Goal: Information Seeking & Learning: Learn about a topic

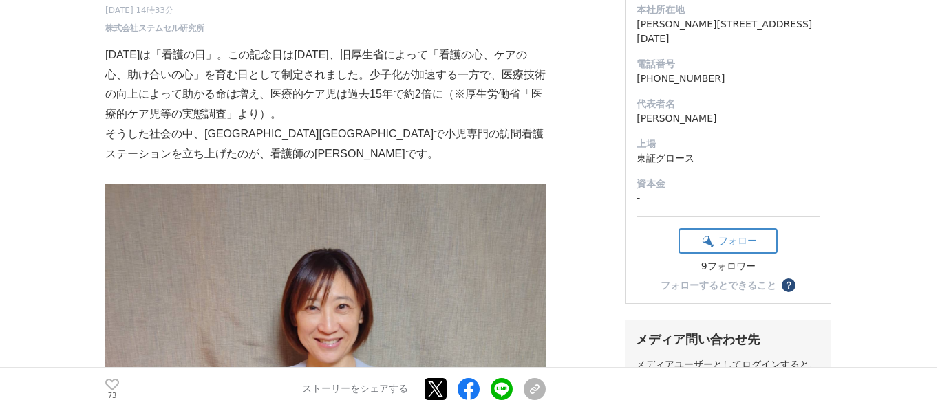
scroll to position [189, 0]
click at [111, 139] on p "そうした社会の中、[GEOGRAPHIC_DATA][GEOGRAPHIC_DATA]で小児専門の訪問看護ステーションを立ち上げたのが、看護師の[PERSON…" at bounding box center [325, 145] width 440 height 40
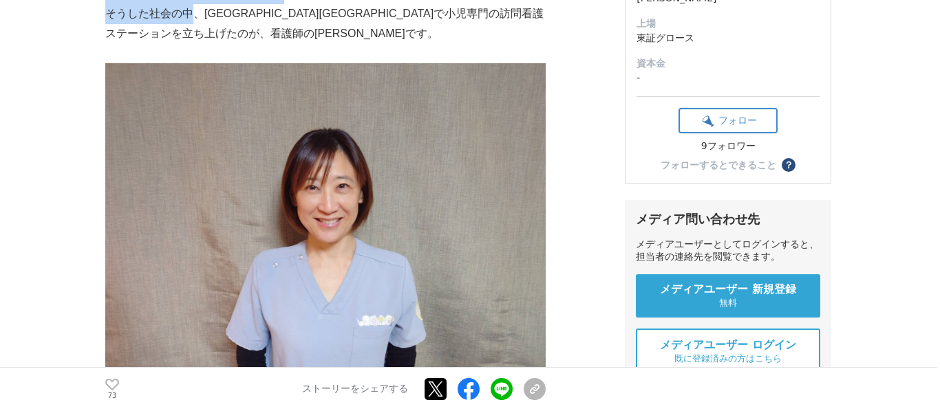
scroll to position [112, 0]
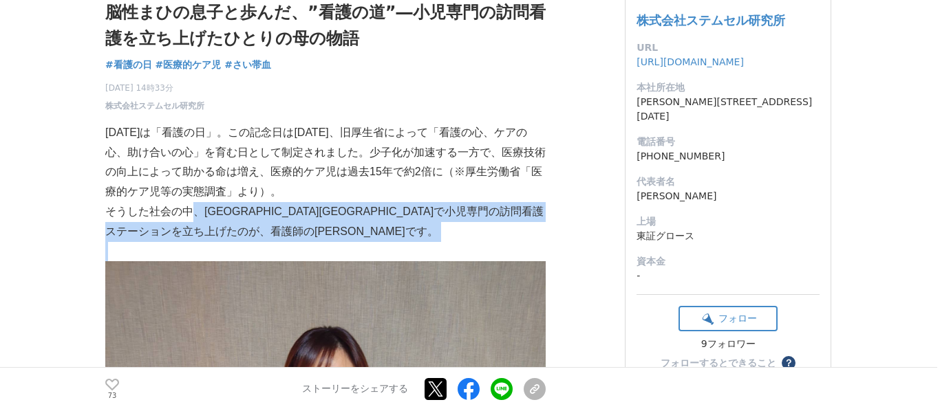
click at [219, 234] on p "そうした社会の中、[GEOGRAPHIC_DATA][GEOGRAPHIC_DATA]で小児専門の訪問看護ステーションを立ち上げたのが、看護師の[PERSON…" at bounding box center [325, 222] width 440 height 40
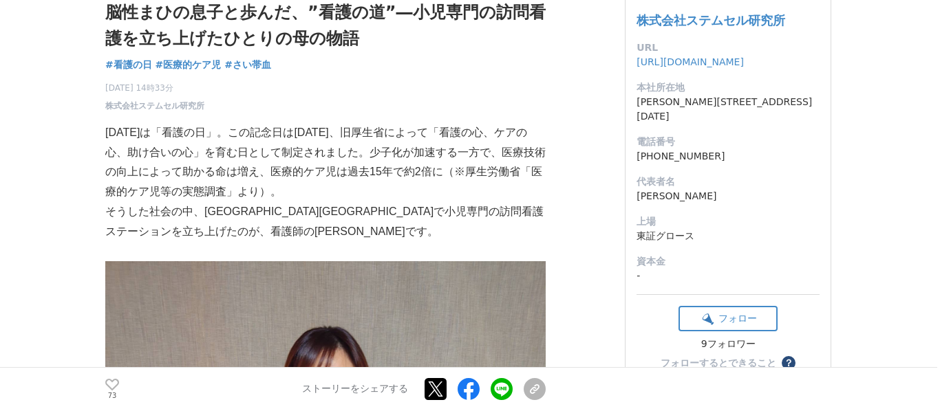
click at [214, 232] on p "そうした社会の中、[GEOGRAPHIC_DATA][GEOGRAPHIC_DATA]で小児専門の訪問看護ステーションを立ち上げたのが、看護師の[PERSON…" at bounding box center [325, 222] width 440 height 40
click at [205, 215] on p "そうした社会の中、[GEOGRAPHIC_DATA][GEOGRAPHIC_DATA]で小児専門の訪問看護ステーションを立ち上げたのが、看護師の[PERSON…" at bounding box center [325, 222] width 440 height 40
click at [208, 210] on p "そうした社会の中、[GEOGRAPHIC_DATA][GEOGRAPHIC_DATA]で小児専門の訪問看護ステーションを立ち上げたのが、看護師の[PERSON…" at bounding box center [325, 222] width 440 height 40
click at [210, 218] on p "そうした社会の中、[GEOGRAPHIC_DATA][GEOGRAPHIC_DATA]で小児専門の訪問看護ステーションを立ち上げたのが、看護師の[PERSON…" at bounding box center [325, 222] width 440 height 40
click at [209, 215] on p "そうした社会の中、[GEOGRAPHIC_DATA][GEOGRAPHIC_DATA]で小児専門の訪問看護ステーションを立ち上げたのが、看護師の[PERSON…" at bounding box center [325, 222] width 440 height 40
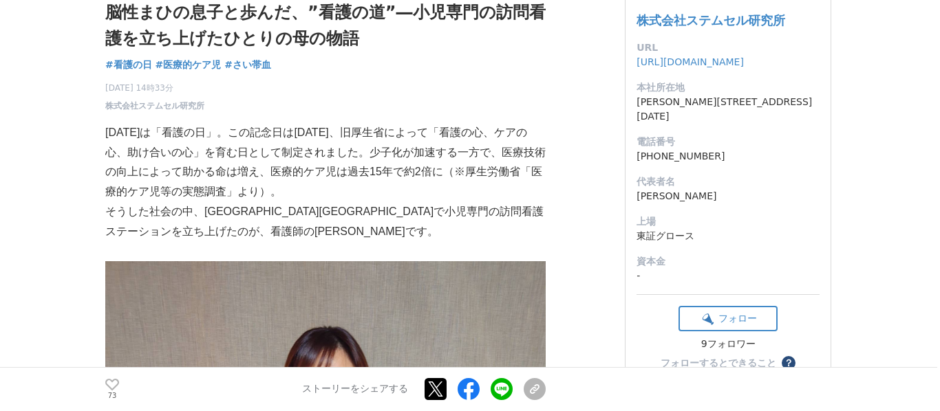
click at [210, 223] on p "そうした社会の中、[GEOGRAPHIC_DATA][GEOGRAPHIC_DATA]で小児専門の訪問看護ステーションを立ち上げたのが、看護師の[PERSON…" at bounding box center [325, 222] width 440 height 40
click at [210, 218] on p "そうした社会の中、[GEOGRAPHIC_DATA][GEOGRAPHIC_DATA]で小児専門の訪問看護ステーションを立ち上げたのが、看護師の[PERSON…" at bounding box center [325, 222] width 440 height 40
click at [210, 213] on p "そうした社会の中、[GEOGRAPHIC_DATA][GEOGRAPHIC_DATA]で小児専門の訪問看護ステーションを立ち上げたのが、看護師の[PERSON…" at bounding box center [325, 222] width 440 height 40
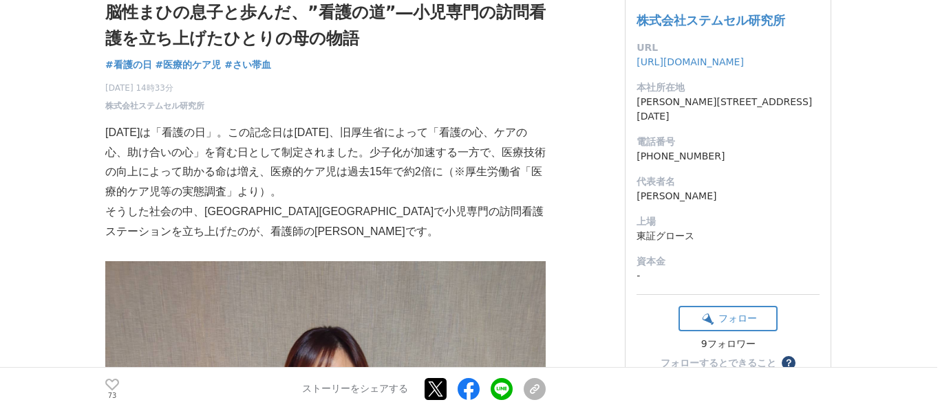
click at [205, 212] on p "そうした社会の中、[GEOGRAPHIC_DATA][GEOGRAPHIC_DATA]で小児専門の訪問看護ステーションを立ち上げたのが、看護師の[PERSON…" at bounding box center [325, 222] width 440 height 40
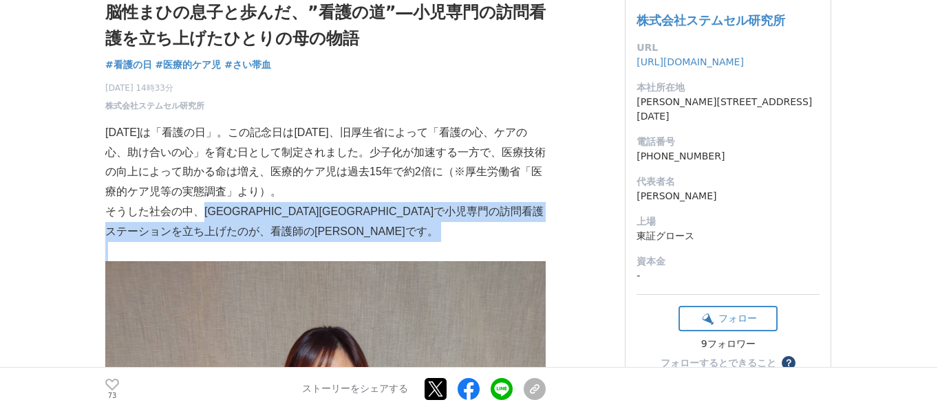
drag, startPoint x: 205, startPoint y: 212, endPoint x: 266, endPoint y: 242, distance: 67.7
copy p "[GEOGRAPHIC_DATA][GEOGRAPHIC_DATA]で小児専門の訪問看護ステーションを立ち上げたのが、看護師の[PERSON_NAME]です。"
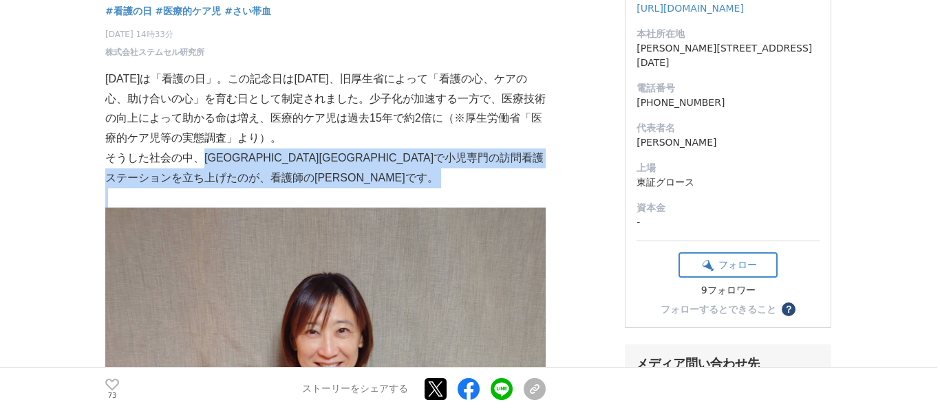
scroll to position [165, 0]
click at [200, 226] on img at bounding box center [325, 373] width 440 height 330
click at [281, 117] on p "[DATE]は「看護の日」。この記念日は[DATE]、旧厚生省によって「看護の心、ケアの心、助け合いの心」を育む日として制定されました。少子化が加速する一方で…" at bounding box center [325, 109] width 440 height 79
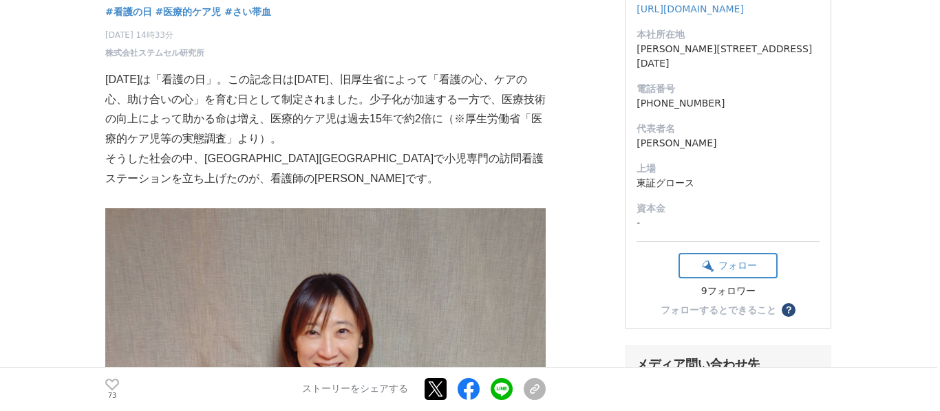
click at [215, 168] on p "そうした社会の中、[GEOGRAPHIC_DATA][GEOGRAPHIC_DATA]で小児専門の訪問看護ステーションを立ち上げたのが、看護師の[PERSON…" at bounding box center [325, 169] width 440 height 40
click at [200, 162] on p "そうした社会の中、[GEOGRAPHIC_DATA][GEOGRAPHIC_DATA]で小児専門の訪問看護ステーションを立ち上げたのが、看護師の[PERSON…" at bounding box center [325, 169] width 440 height 40
click at [198, 160] on p "そうした社会の中、[GEOGRAPHIC_DATA][GEOGRAPHIC_DATA]で小児専門の訪問看護ステーションを立ち上げたのが、看護師の[PERSON…" at bounding box center [325, 169] width 440 height 40
click at [199, 155] on p "そうした社会の中、[GEOGRAPHIC_DATA][GEOGRAPHIC_DATA]で小児専門の訪問看護ステーションを立ち上げたのが、看護師の[PERSON…" at bounding box center [325, 169] width 440 height 40
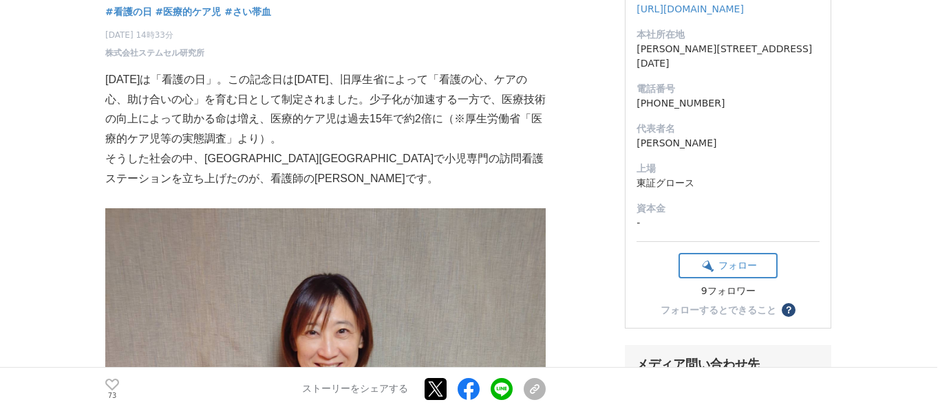
click at [197, 160] on p "そうした社会の中、[GEOGRAPHIC_DATA][GEOGRAPHIC_DATA]で小児専門の訪問看護ステーションを立ち上げたのが、看護師の[PERSON…" at bounding box center [325, 169] width 440 height 40
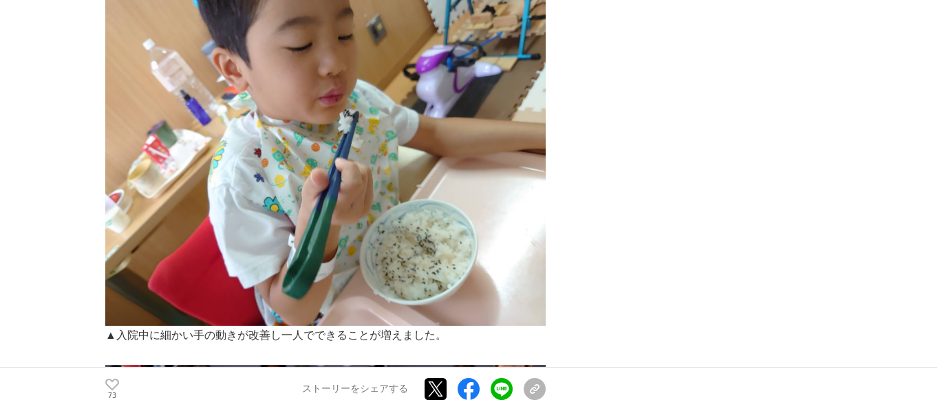
scroll to position [1149, 0]
